Goal: Check status

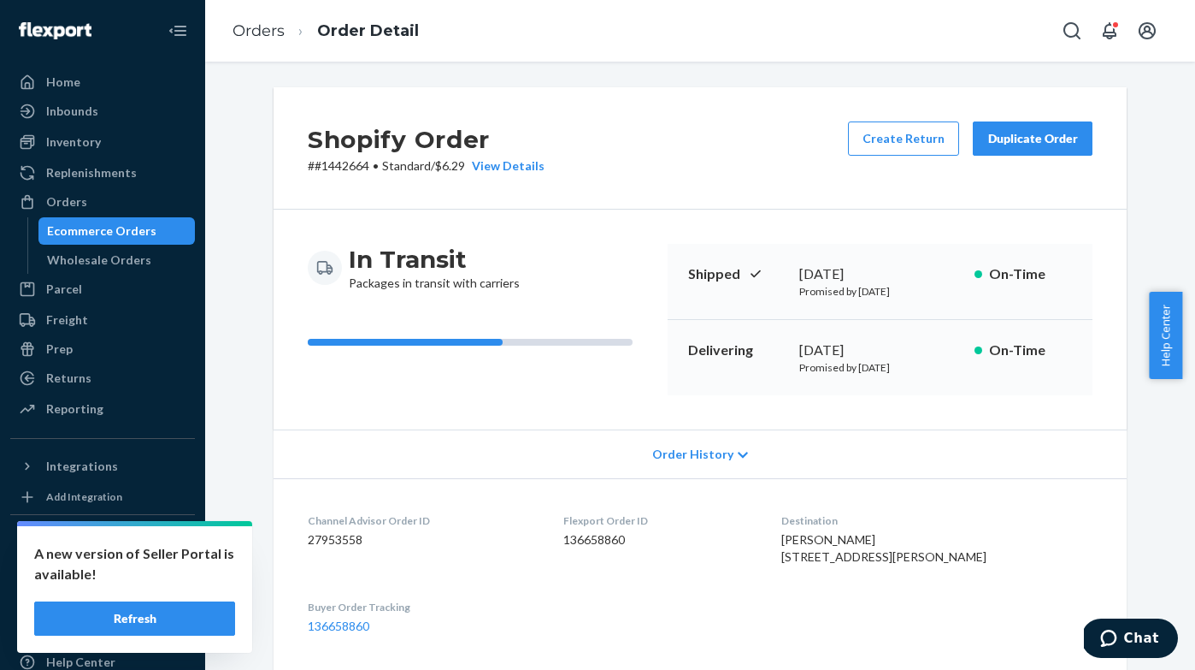
scroll to position [709, 0]
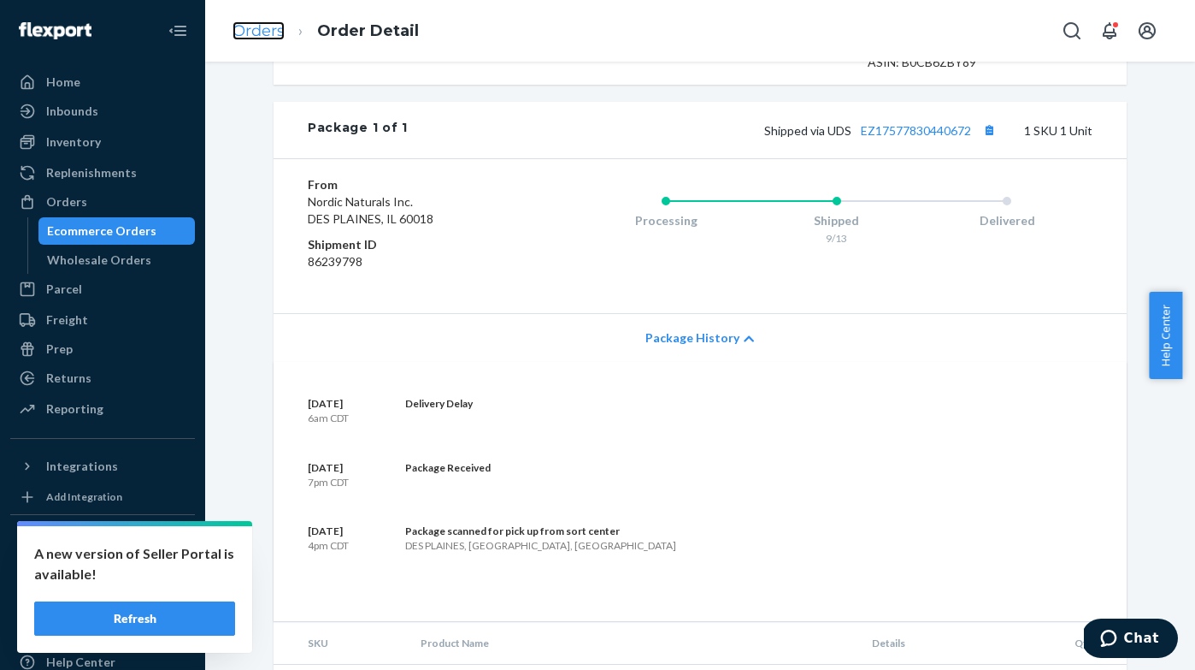
click at [263, 26] on link "Orders" at bounding box center [259, 30] width 52 height 19
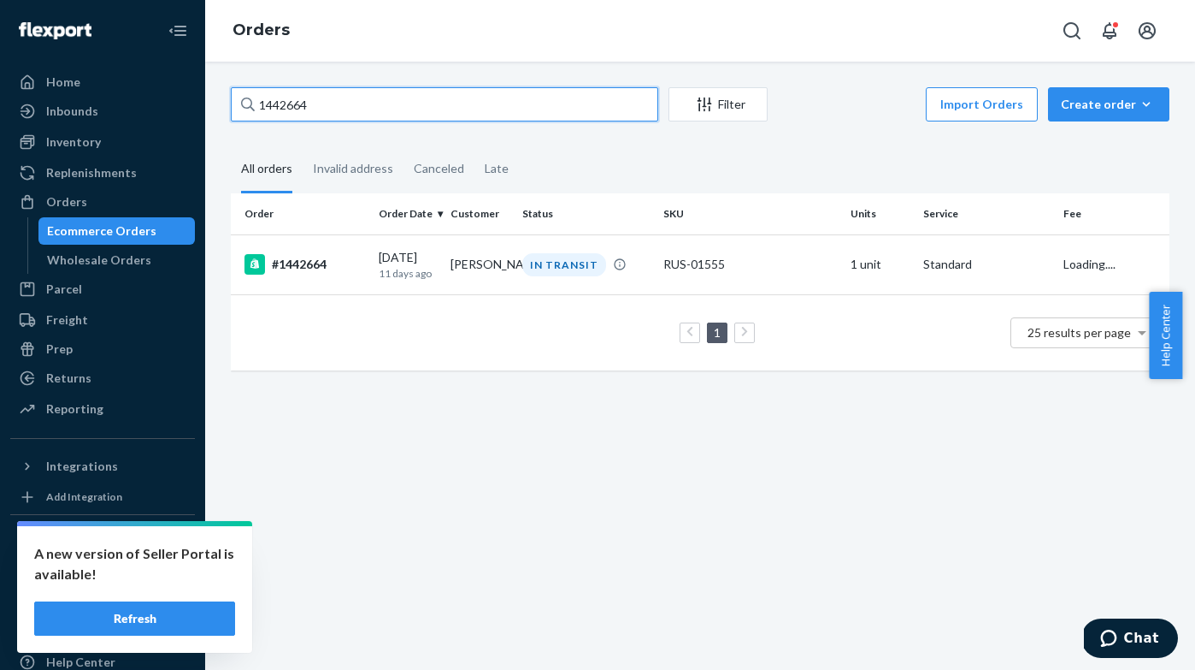
drag, startPoint x: 364, startPoint y: 95, endPoint x: 380, endPoint y: 103, distance: 18.4
click at [380, 103] on input "1442664" at bounding box center [445, 104] width 428 height 34
paste input "51426"
type input "1451426"
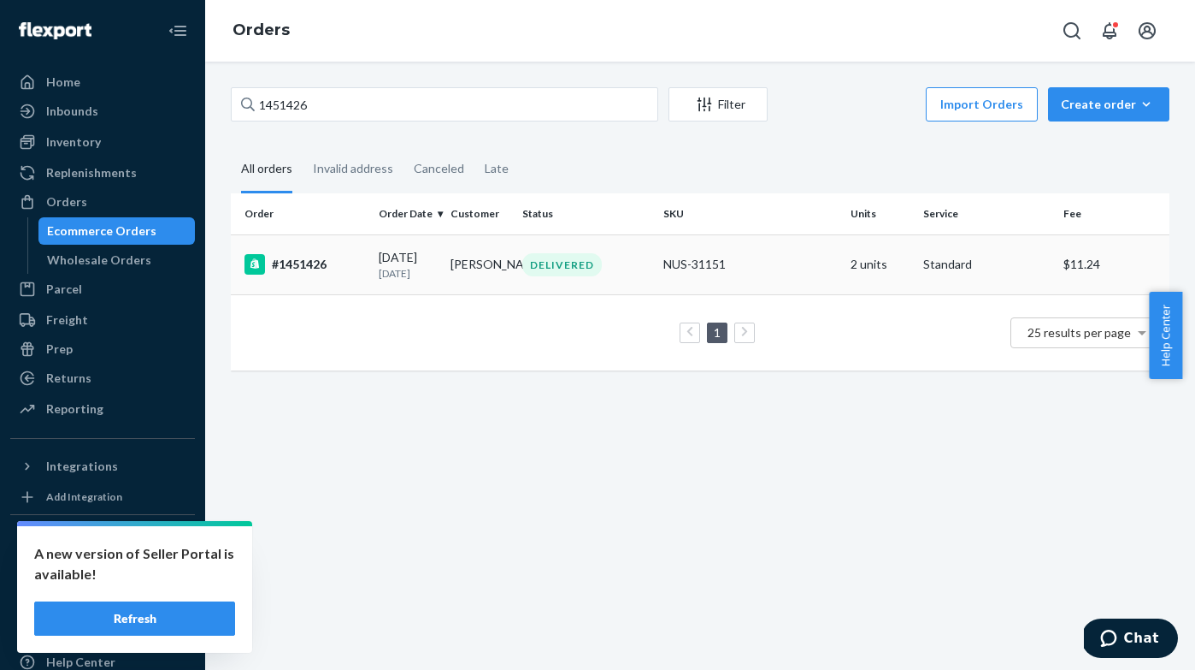
click at [293, 262] on div "#1451426" at bounding box center [305, 264] width 121 height 21
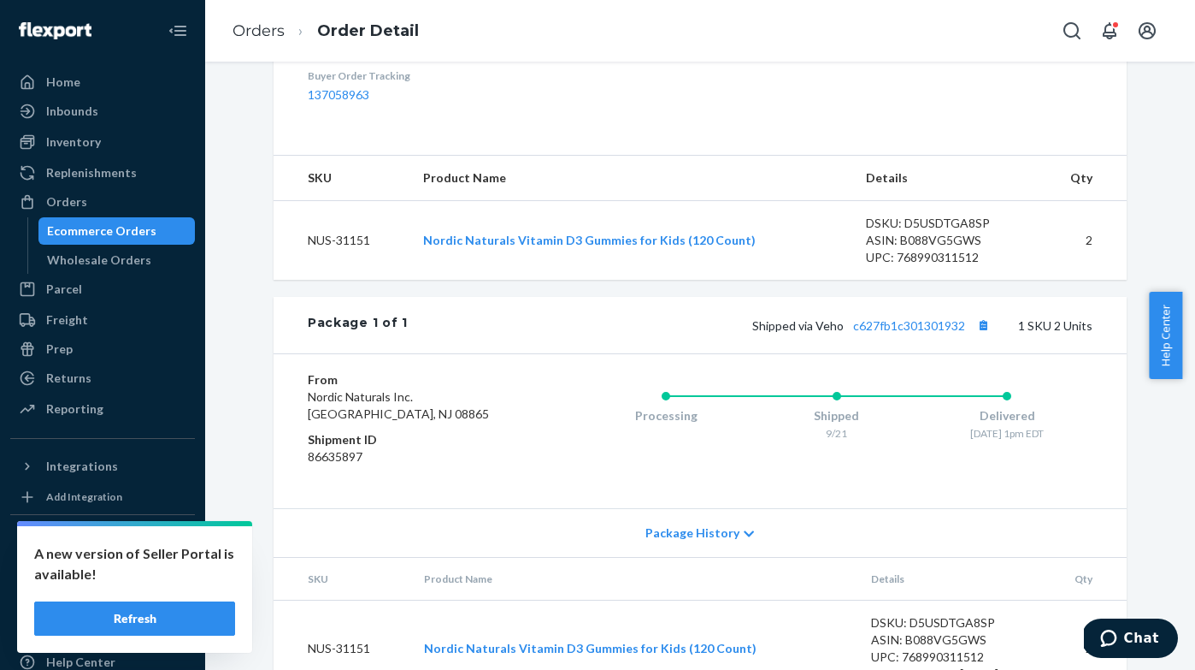
scroll to position [553, 0]
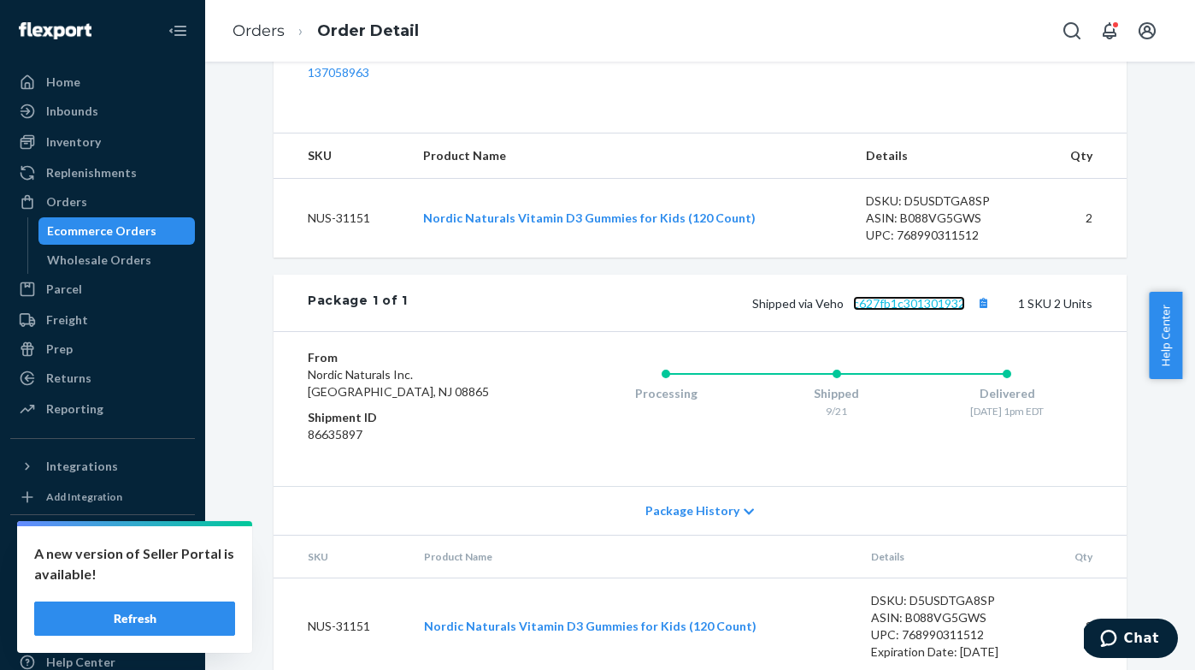
click at [896, 310] on link "c627fb1c301301932" at bounding box center [909, 303] width 112 height 15
